Goal: Obtain resource: Download file/media

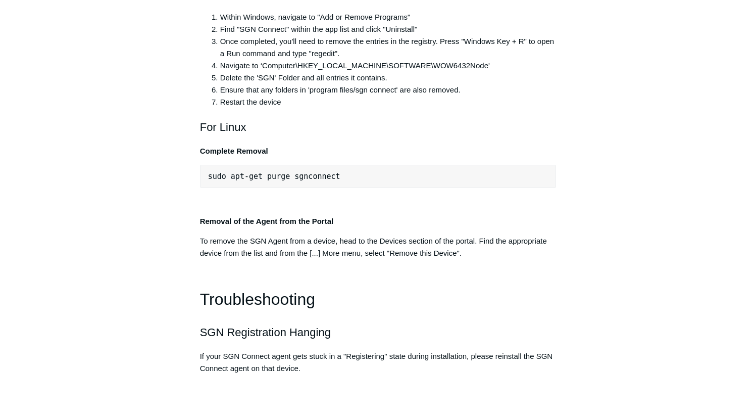
scroll to position [2085, 0]
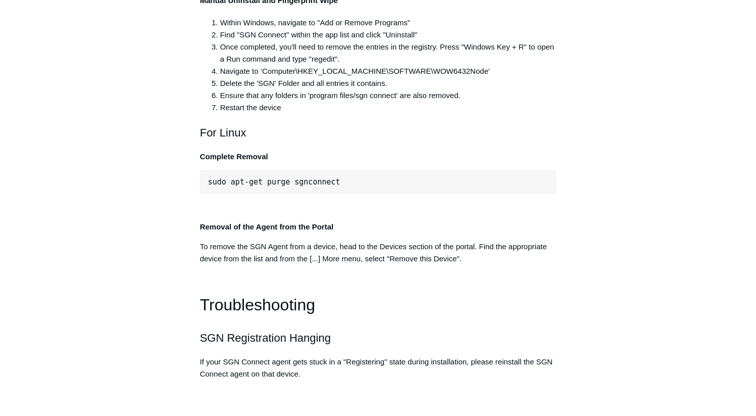
copy div ""C:\Program Files\SGN Connect\uninstall.exe""
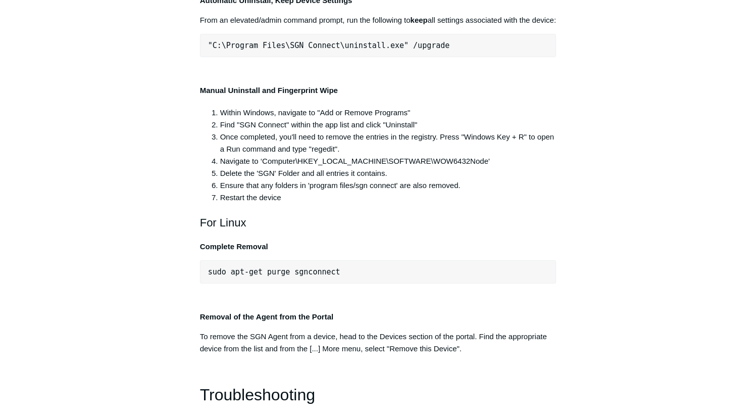
scroll to position [1994, 0]
drag, startPoint x: 402, startPoint y: 202, endPoint x: 213, endPoint y: 202, distance: 189.3
copy span "C:\Program Files\SGN Connect\uninstall.exe"
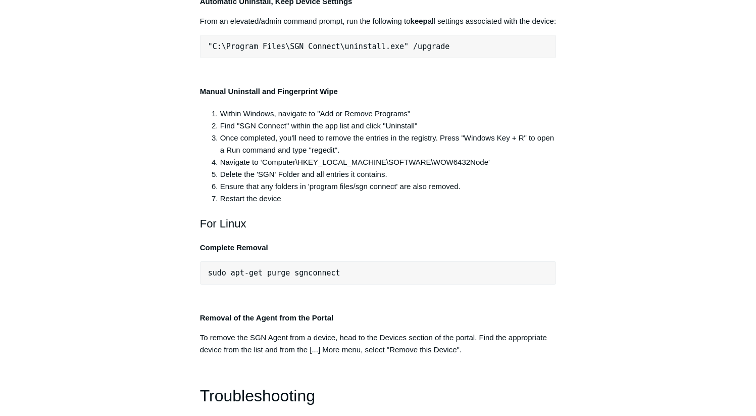
drag, startPoint x: 421, startPoint y: 202, endPoint x: 210, endPoint y: 198, distance: 211.1
copy span ""C:\Program Files\SGN Connect\uninstall.exe""
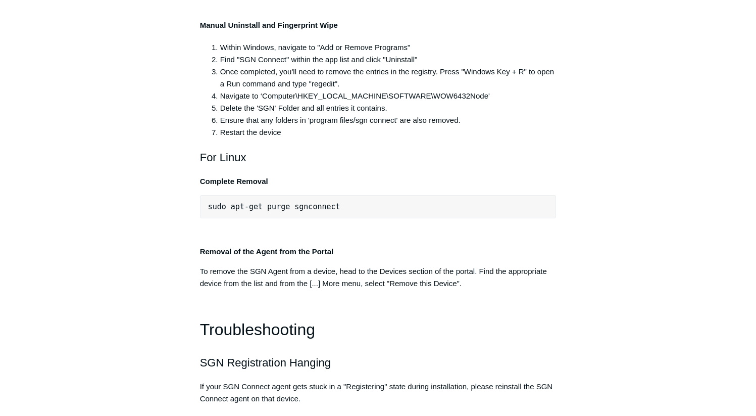
scroll to position [2065, 0]
